Goal: Navigation & Orientation: Find specific page/section

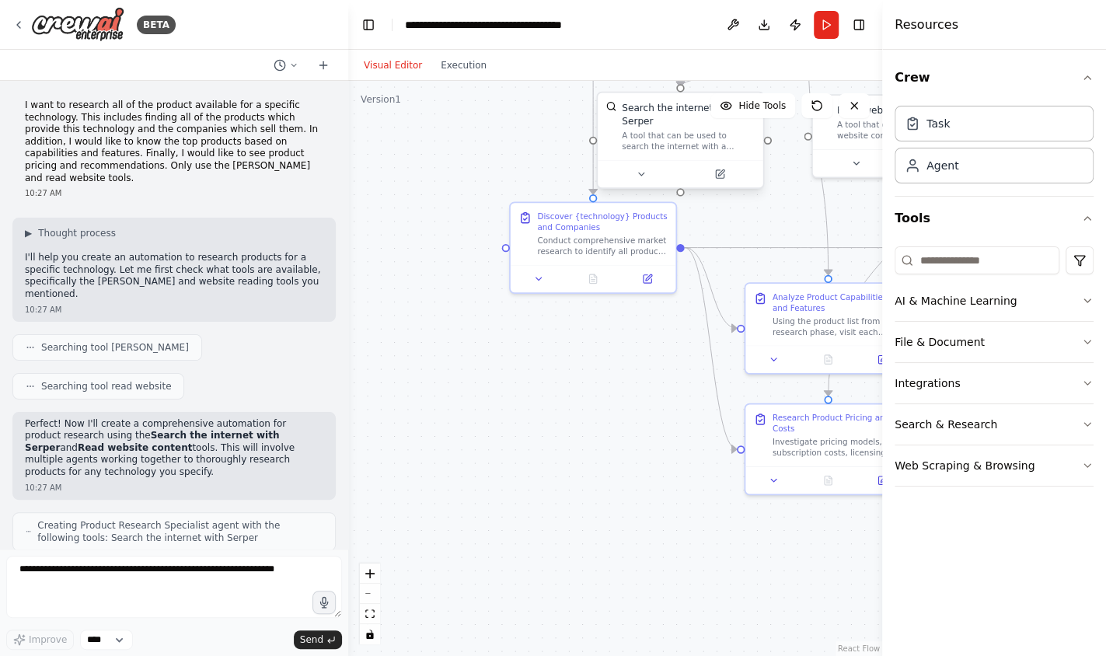
scroll to position [975, 0]
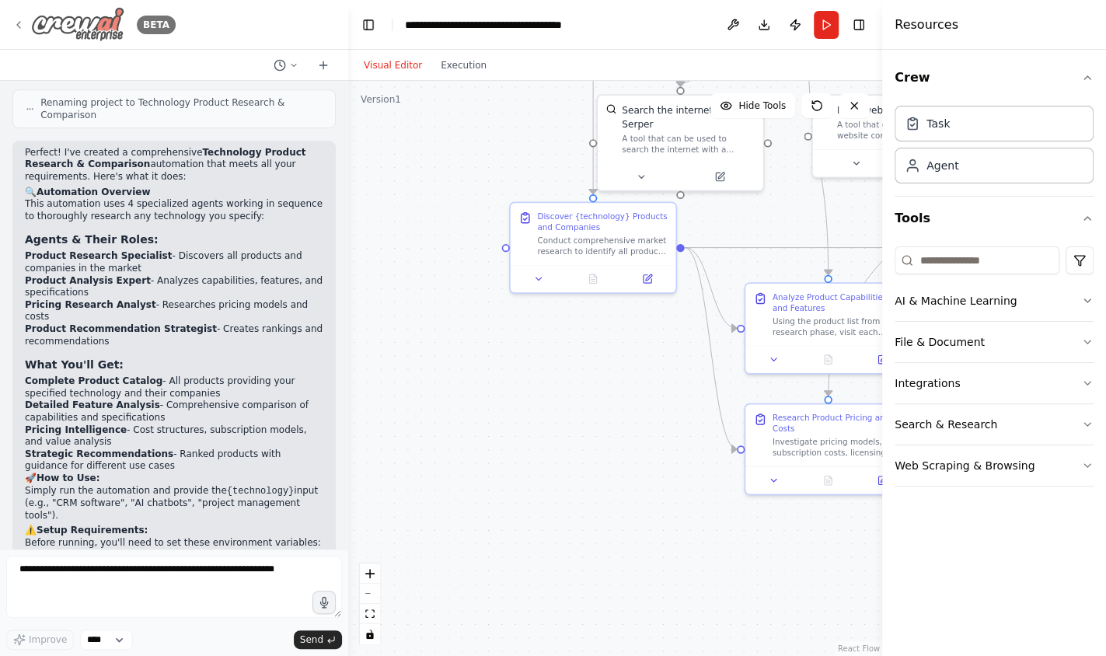
click at [93, 26] on img at bounding box center [77, 24] width 93 height 35
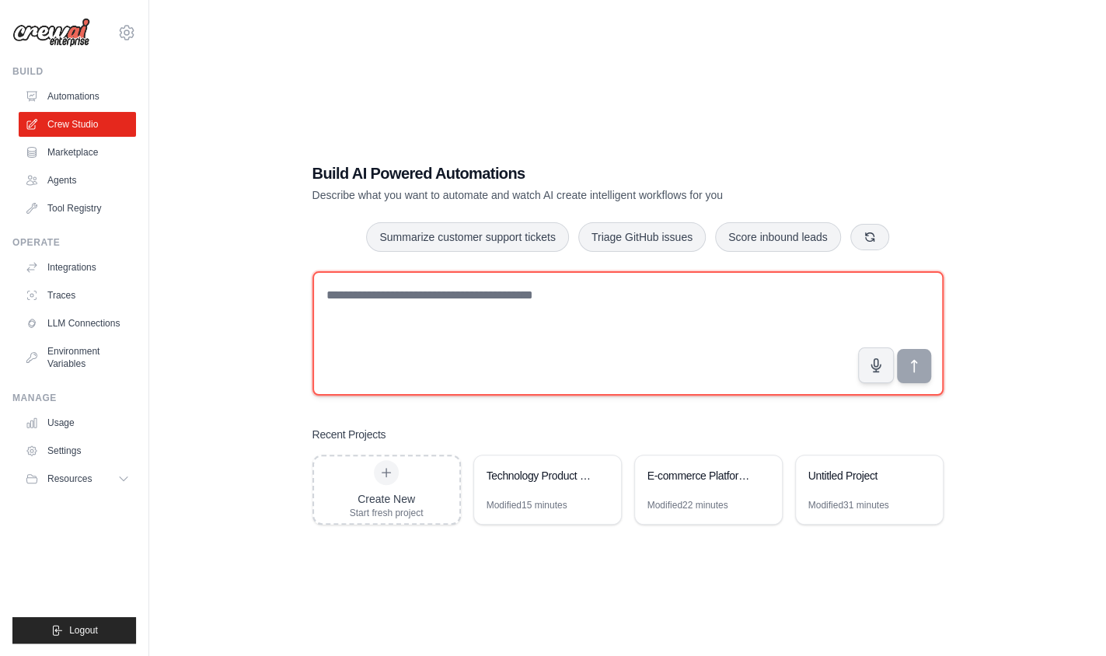
click at [341, 303] on textarea at bounding box center [628, 333] width 631 height 124
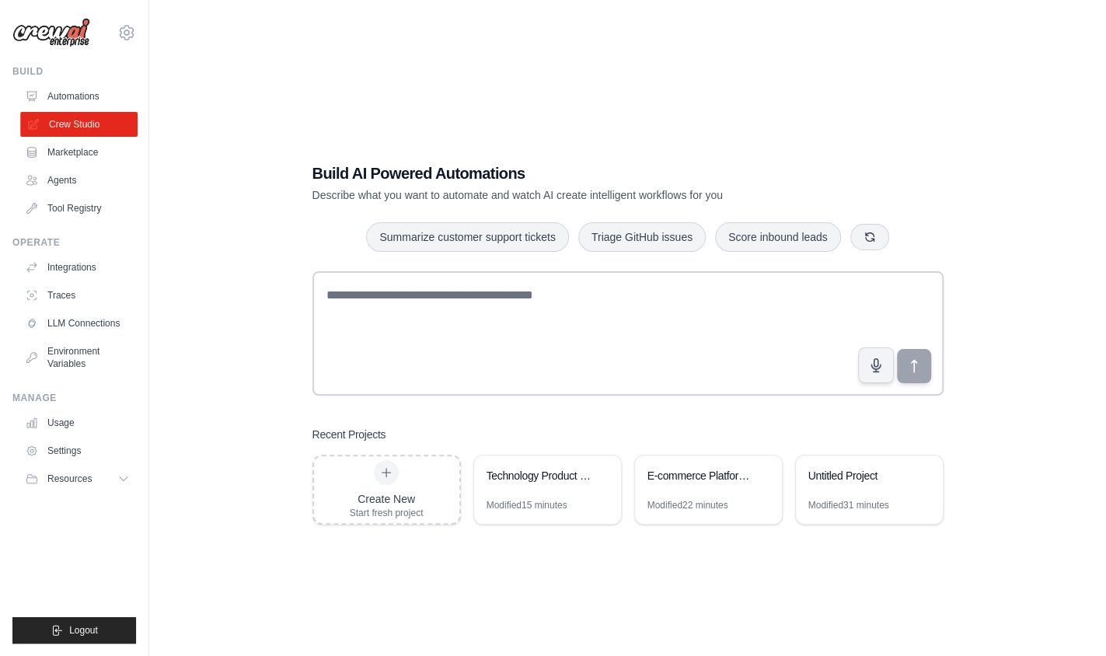
click at [61, 117] on link "Crew Studio" at bounding box center [78, 124] width 117 height 25
